Goal: Check status: Check status

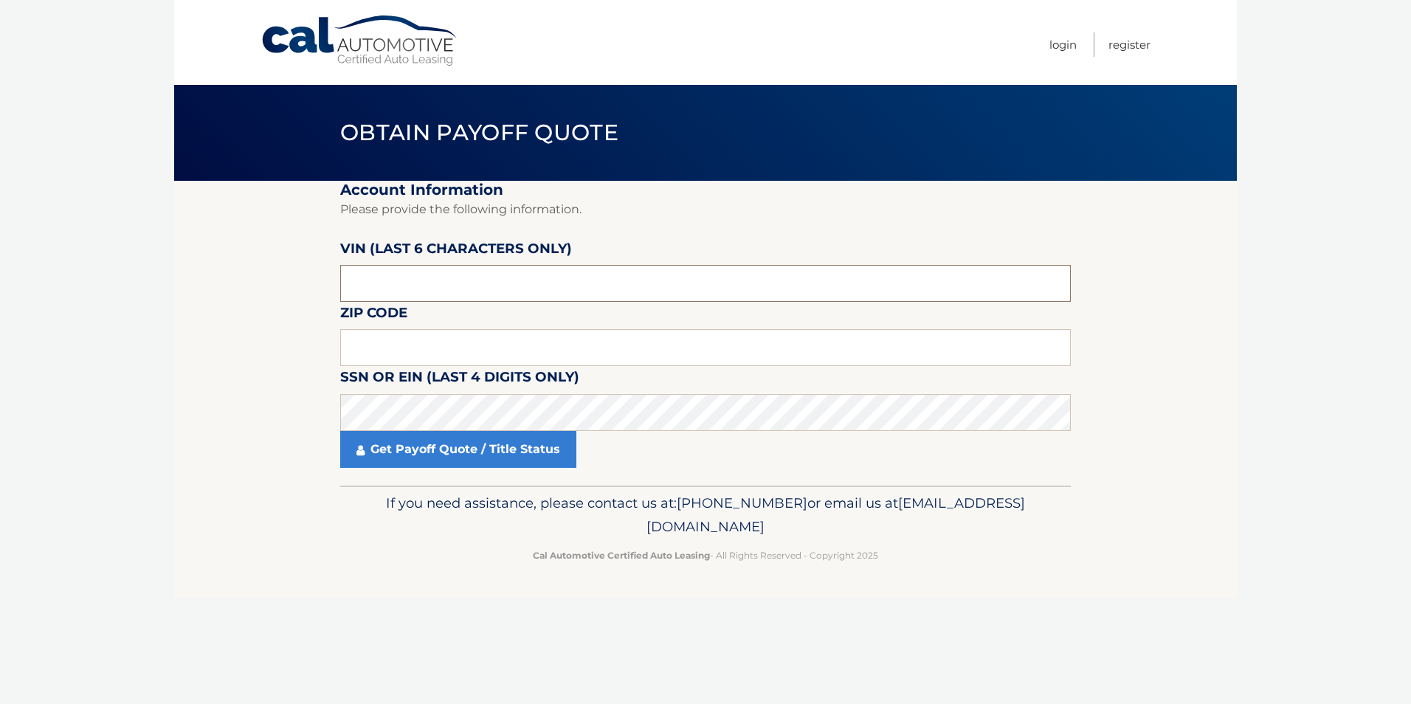
click at [455, 275] on input "text" at bounding box center [705, 283] width 731 height 37
type input "649144"
click at [452, 320] on fieldset "Account Information Please provide the following information. VIN (last 6 chara…" at bounding box center [705, 333] width 731 height 305
click at [387, 339] on input "text" at bounding box center [705, 347] width 731 height 37
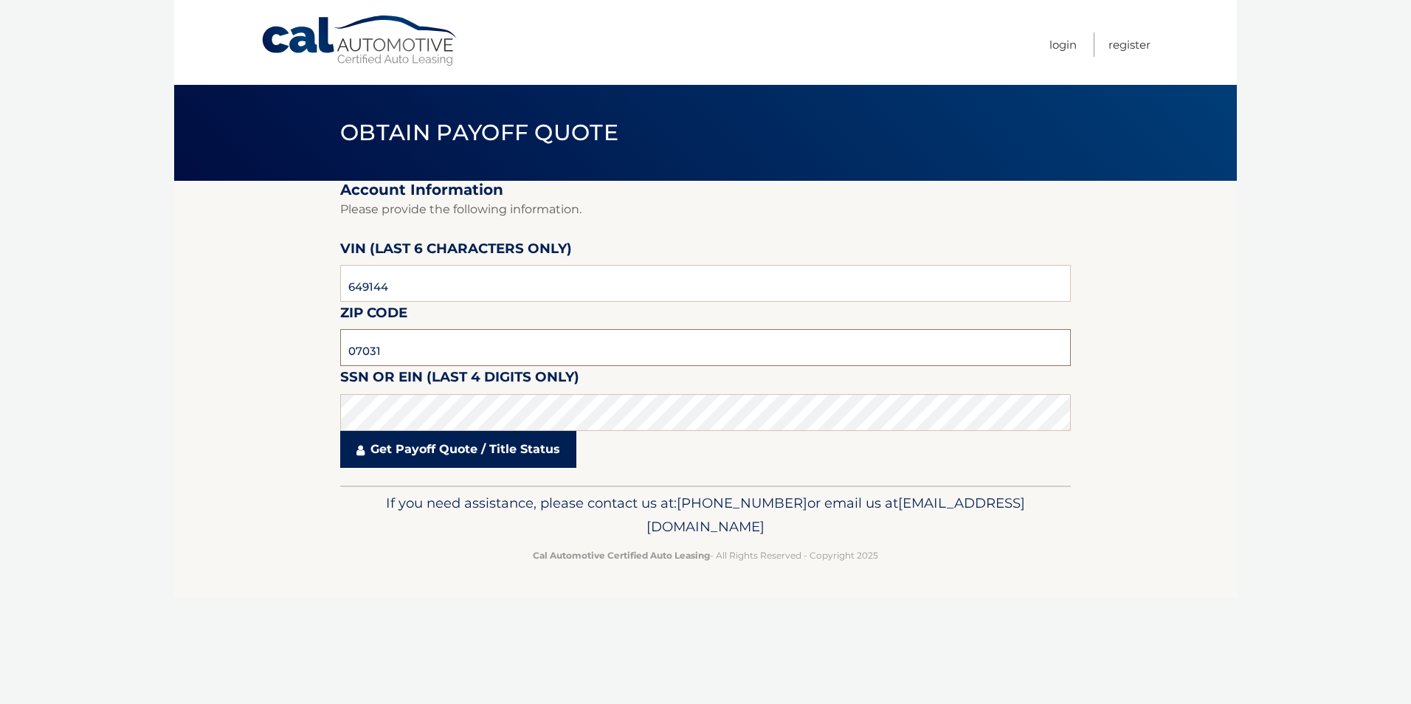
type input "07031"
click at [429, 451] on link "Get Payoff Quote / Title Status" at bounding box center [458, 449] width 236 height 37
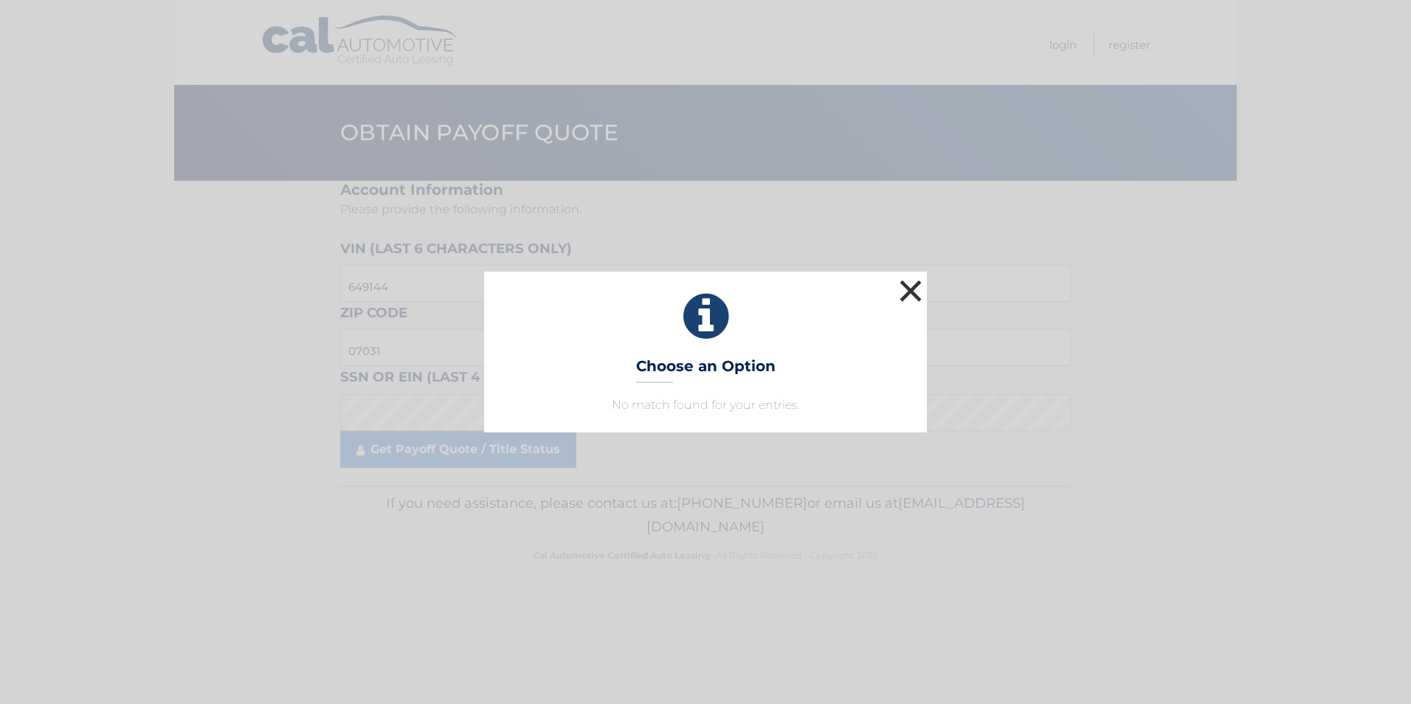
click at [910, 291] on button "×" at bounding box center [911, 291] width 30 height 30
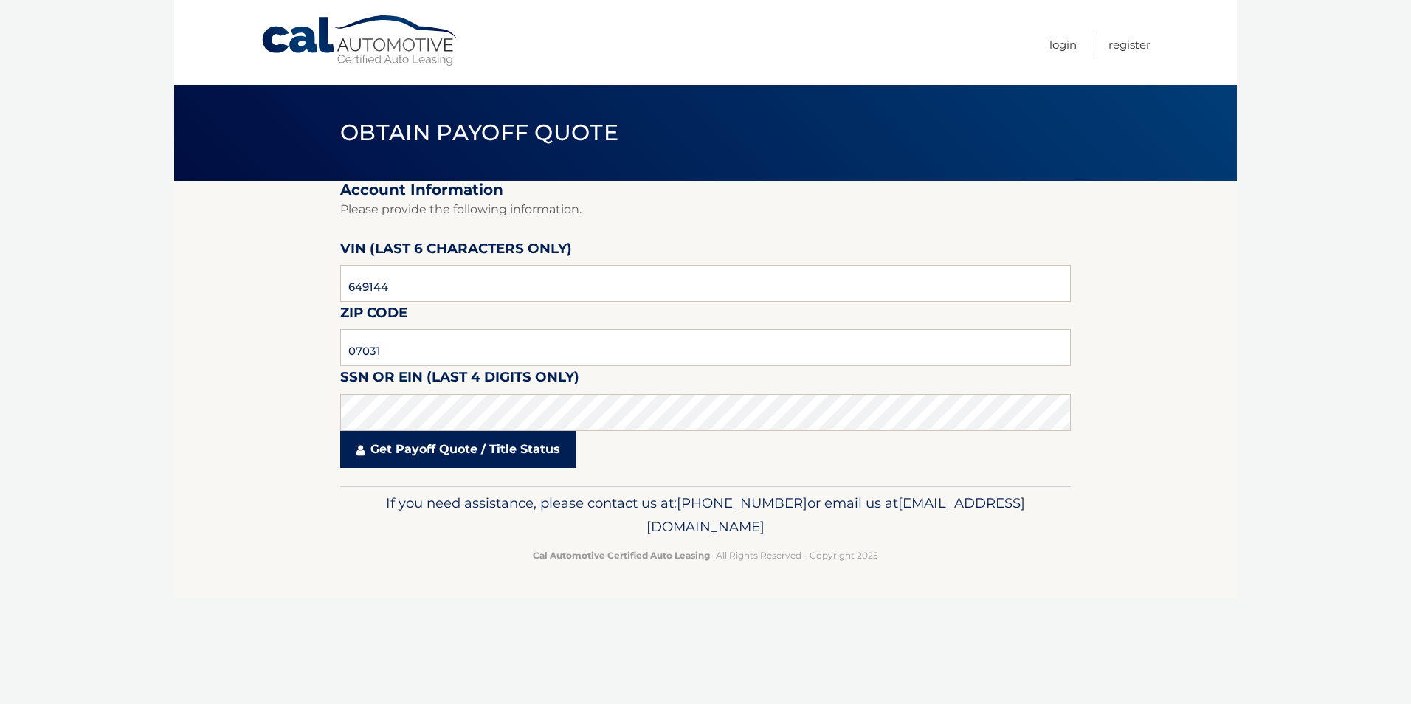
click at [420, 453] on link "Get Payoff Quote / Title Status" at bounding box center [458, 449] width 236 height 37
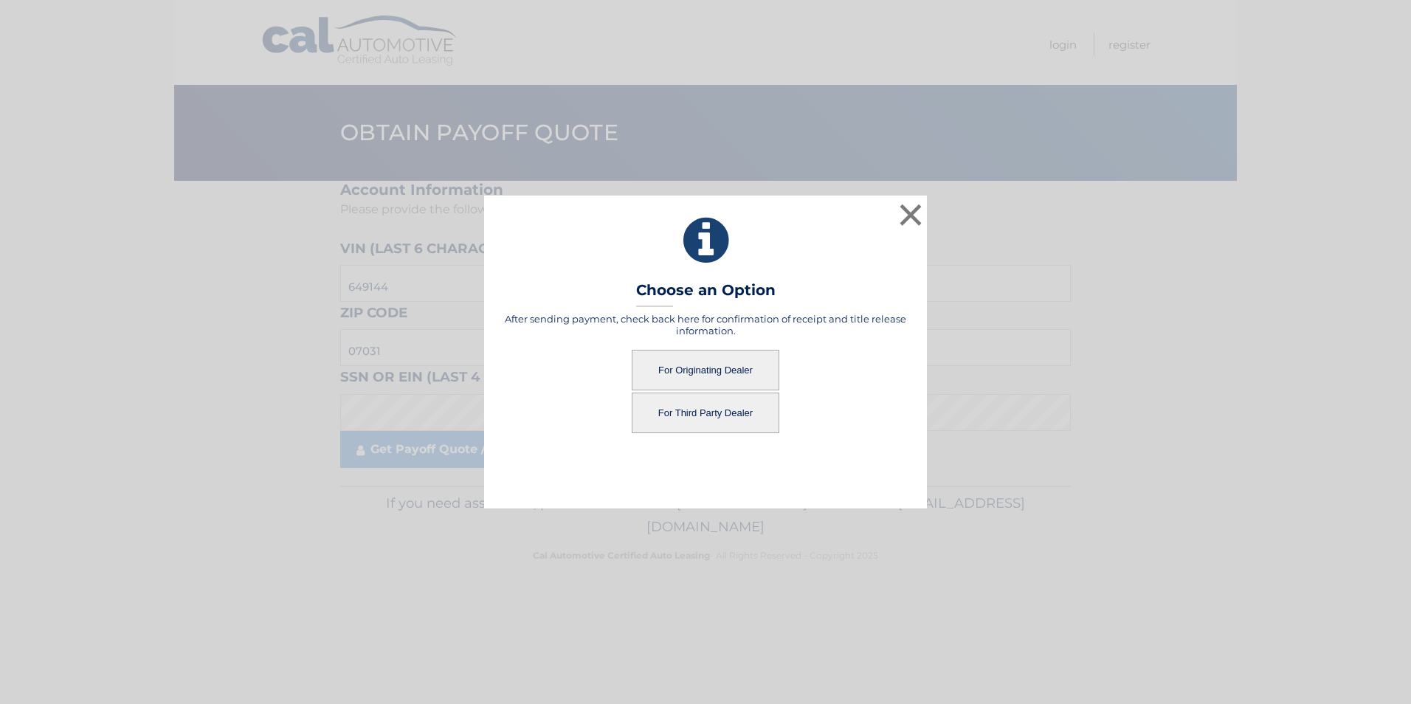
click at [702, 367] on button "For Originating Dealer" at bounding box center [706, 370] width 148 height 41
click at [704, 367] on button "For Originating Dealer" at bounding box center [706, 370] width 148 height 41
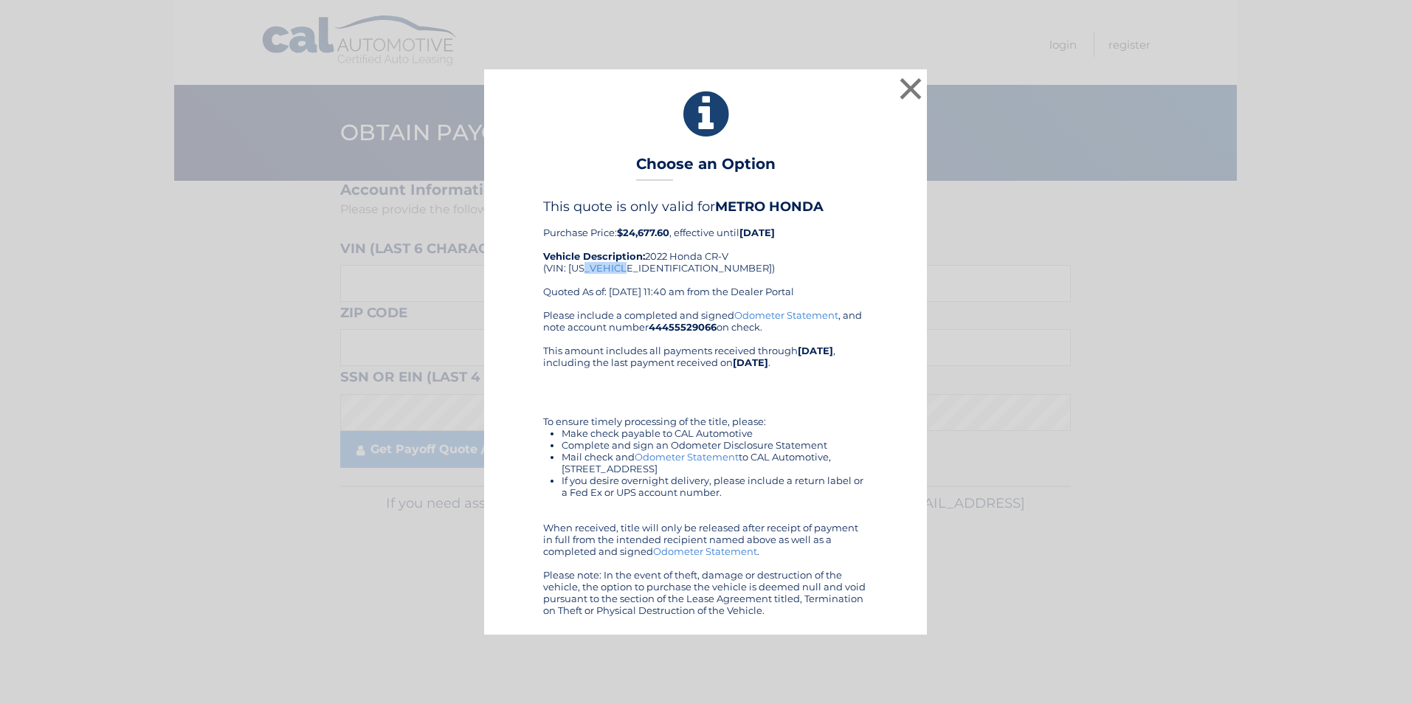
drag, startPoint x: 641, startPoint y: 267, endPoint x: 586, endPoint y: 266, distance: 55.4
click at [586, 266] on div "This quote is only valid for METRO HONDA Purchase Price: $24,677.60 , effective…" at bounding box center [705, 254] width 325 height 111
drag, startPoint x: 586, startPoint y: 266, endPoint x: 812, endPoint y: 265, distance: 225.9
click at [812, 265] on div "This quote is only valid for METRO HONDA Purchase Price: $24,677.60 , effective…" at bounding box center [705, 254] width 325 height 111
